Goal: Find specific page/section: Find specific page/section

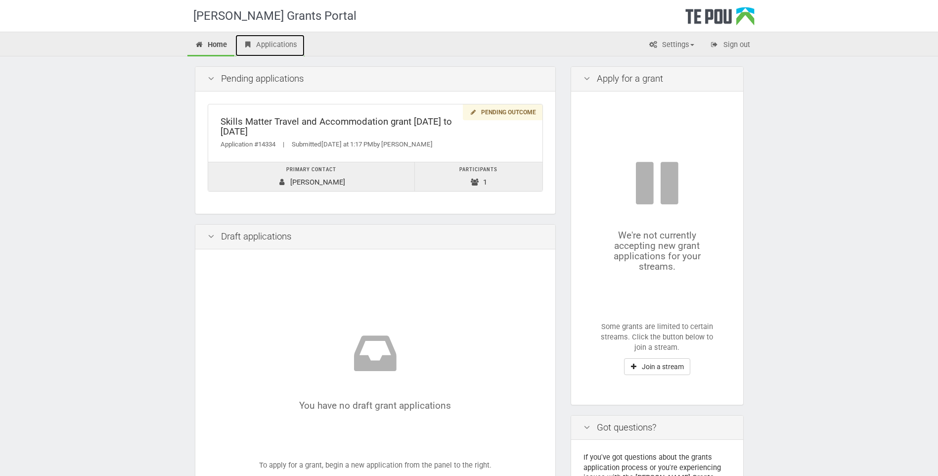
click at [278, 46] on link "Applications" at bounding box center [269, 46] width 69 height 22
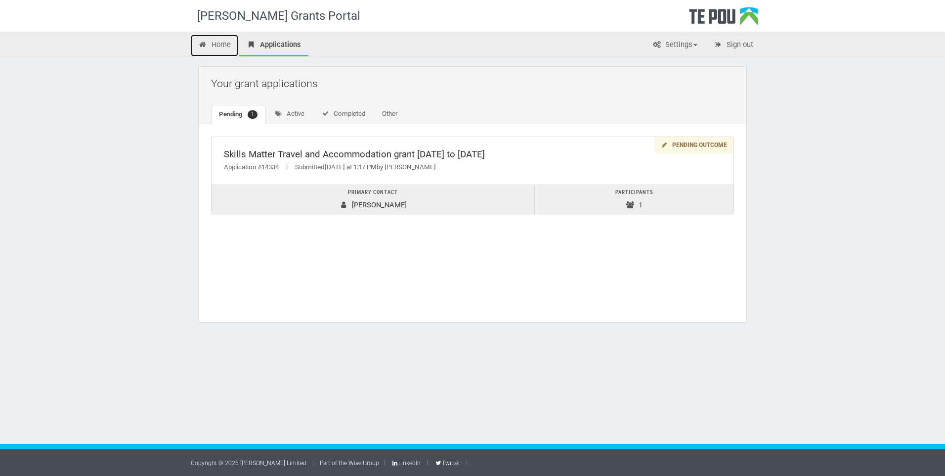
click at [221, 48] on link "Home" at bounding box center [214, 46] width 47 height 22
